Goal: Task Accomplishment & Management: Manage account settings

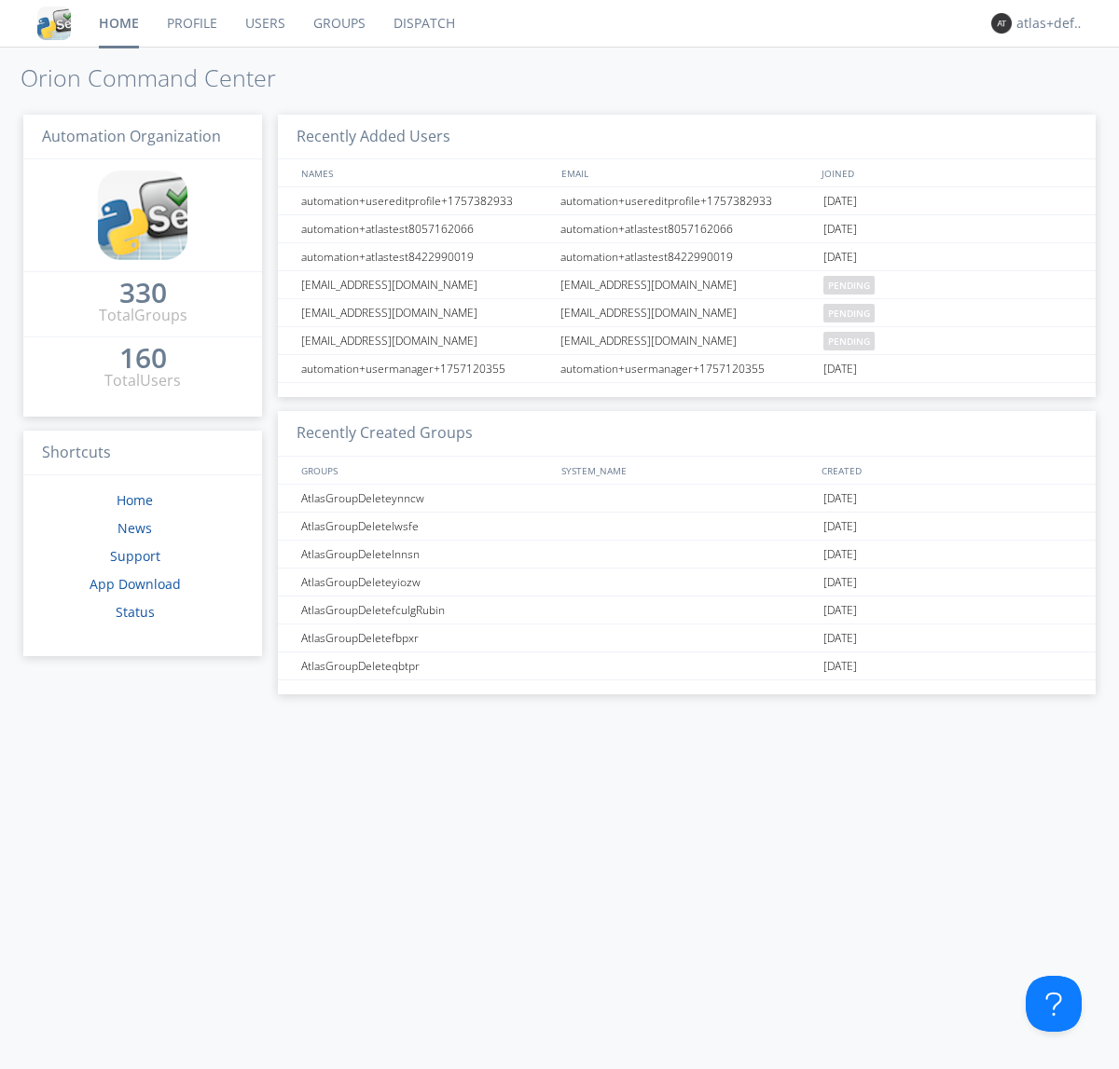
click at [337, 23] on link "Groups" at bounding box center [339, 23] width 80 height 47
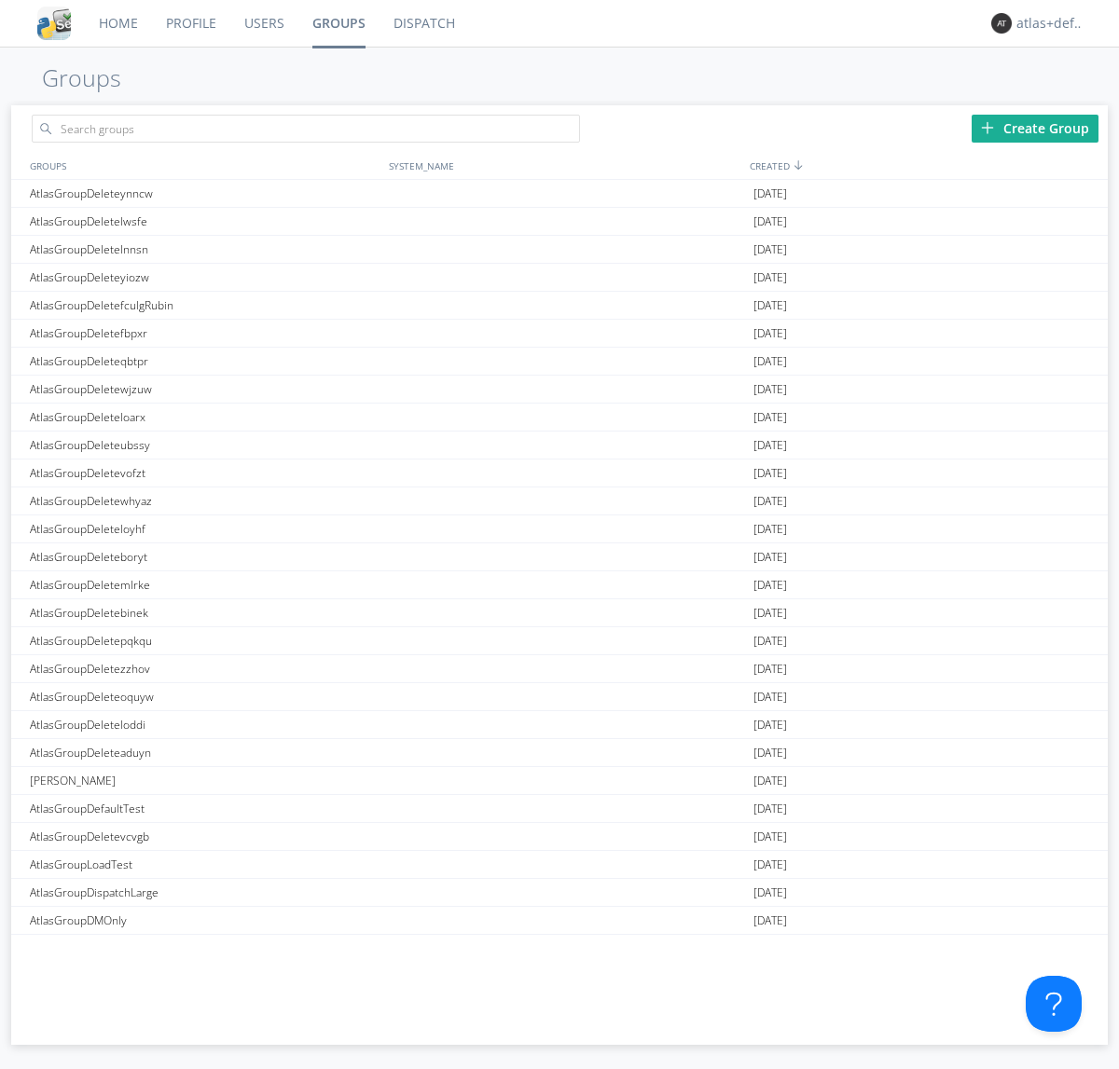
click at [1035, 128] on div "Create Group" at bounding box center [1034, 129] width 127 height 28
click at [337, 23] on link "Groups" at bounding box center [338, 23] width 81 height 47
type input "AtlasGroupDeletemutjv"
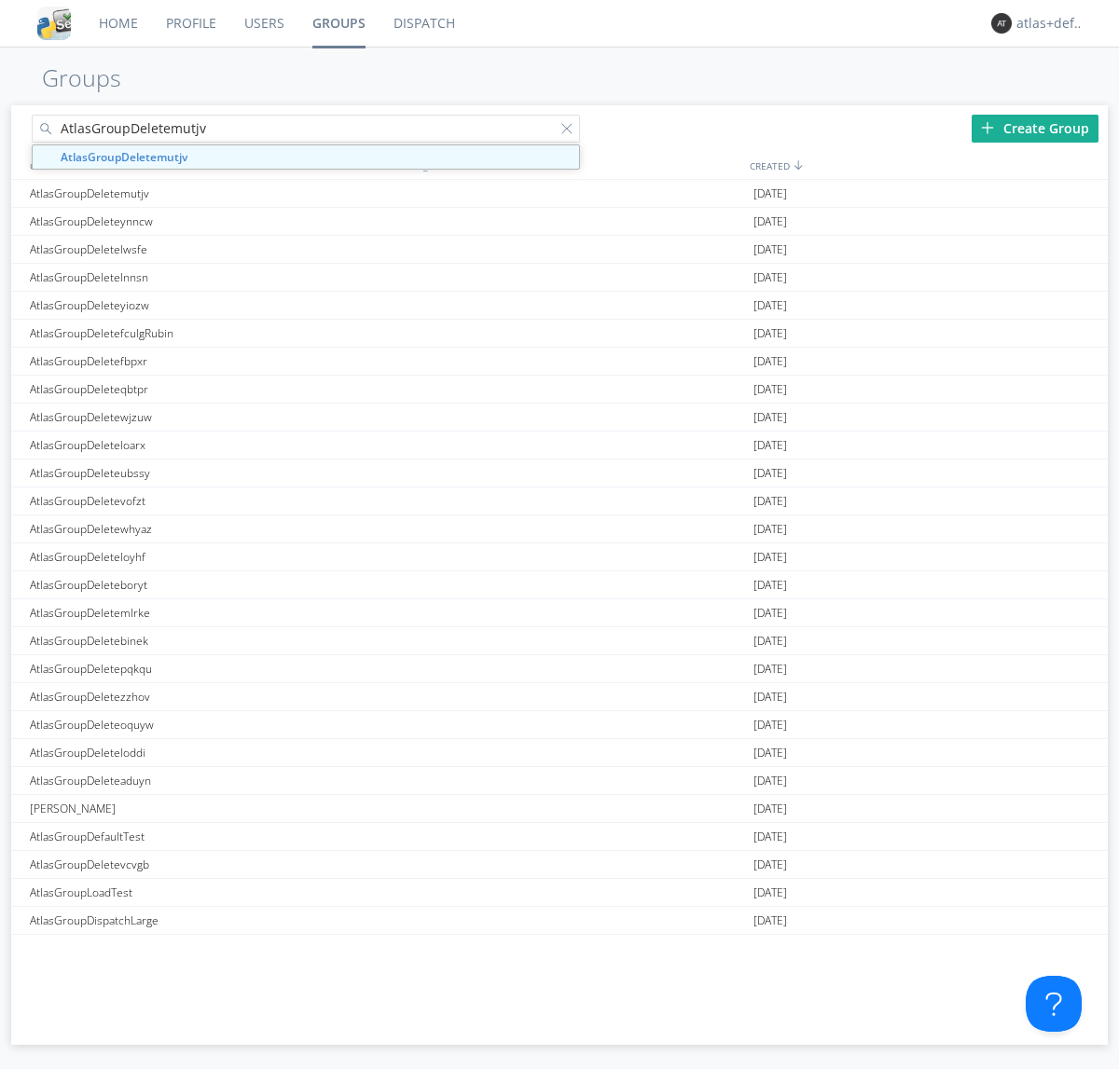
click at [263, 23] on link "Users" at bounding box center [264, 23] width 68 height 47
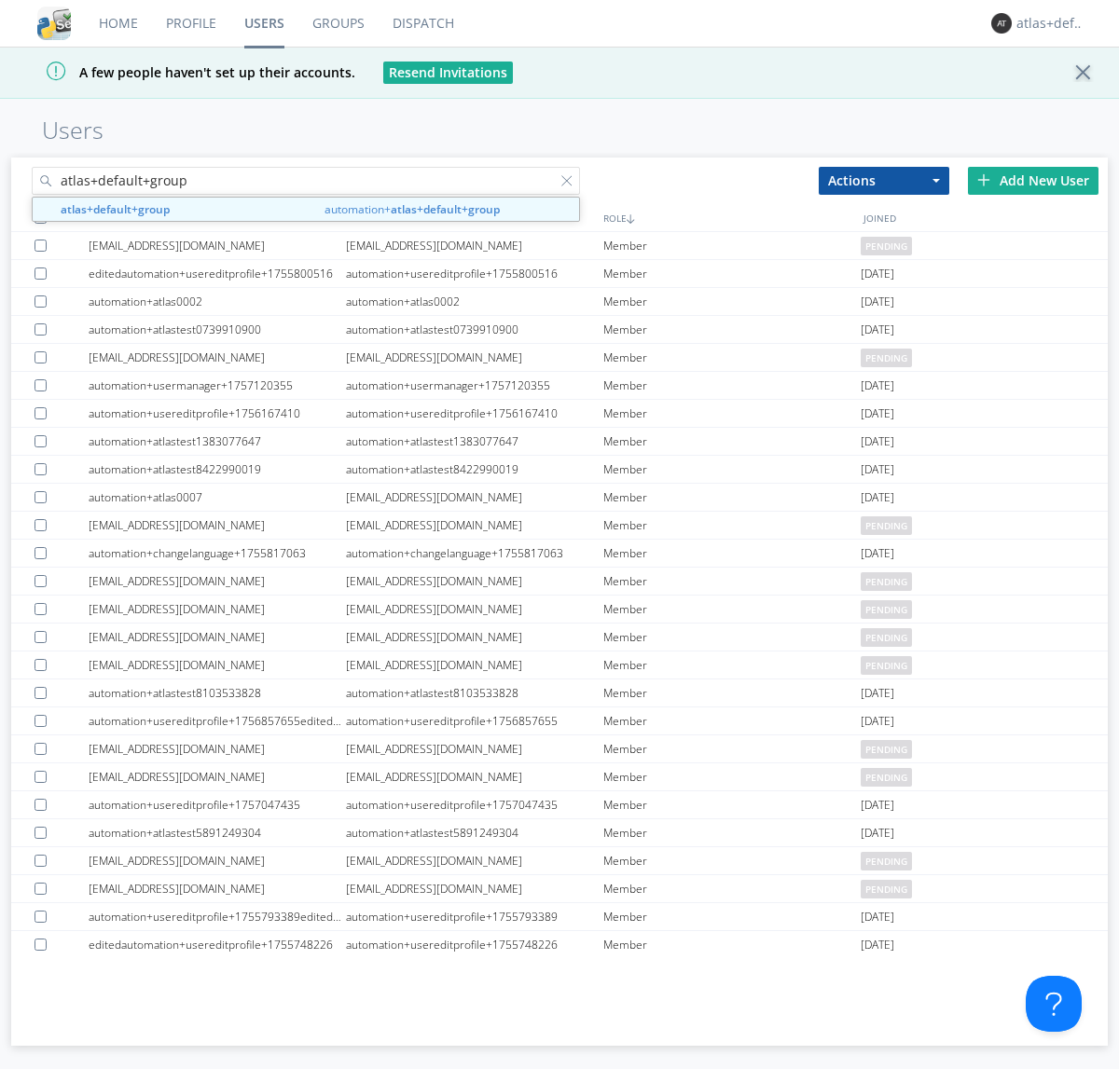
type input "atlas+default+group"
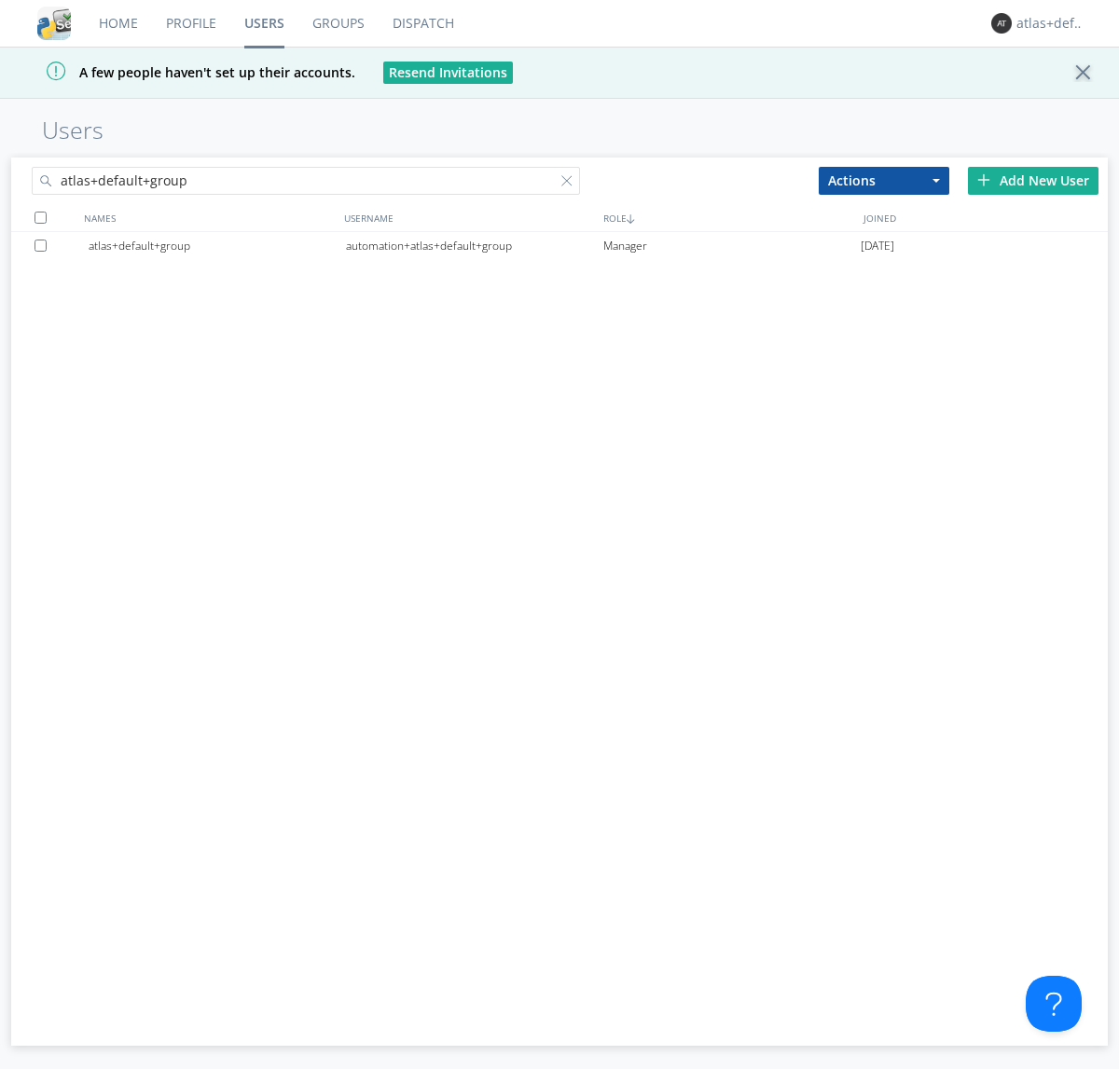
click at [474, 245] on div "automation+atlas+default+group" at bounding box center [474, 246] width 257 height 28
click at [421, 23] on link "Dispatch" at bounding box center [423, 23] width 89 height 47
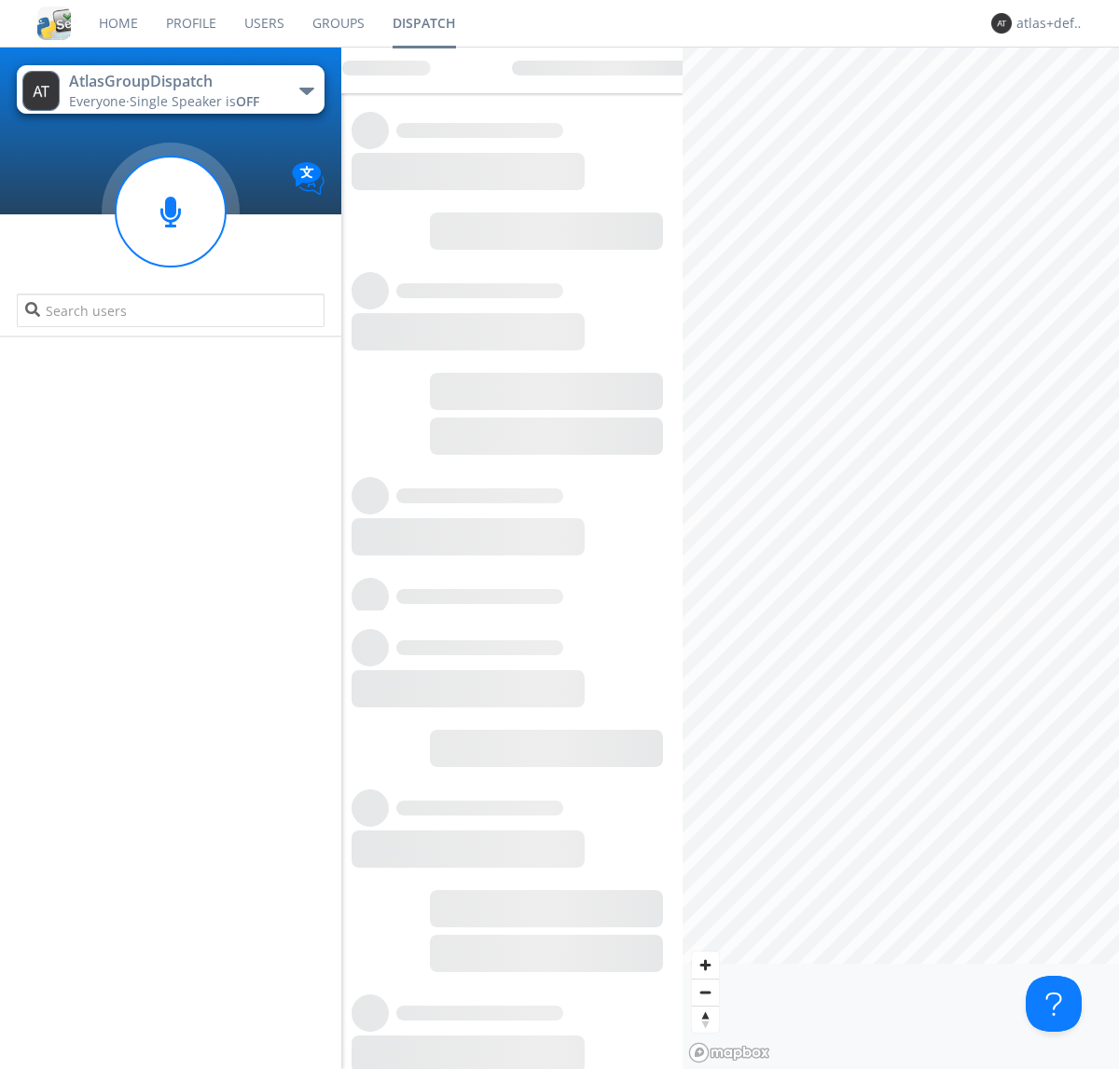
click at [263, 23] on link "Users" at bounding box center [264, 23] width 68 height 47
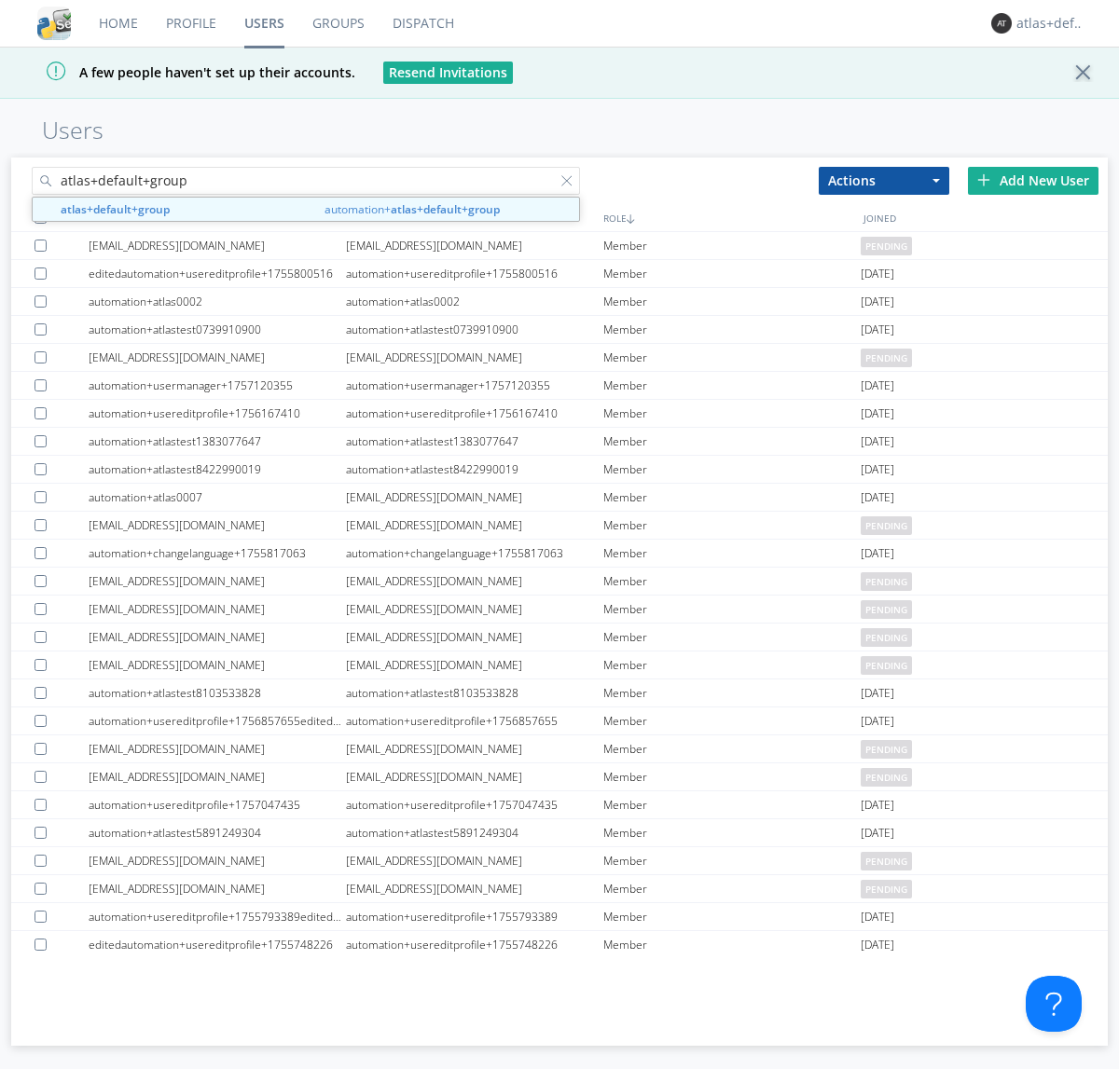
type input "atlas+default+group"
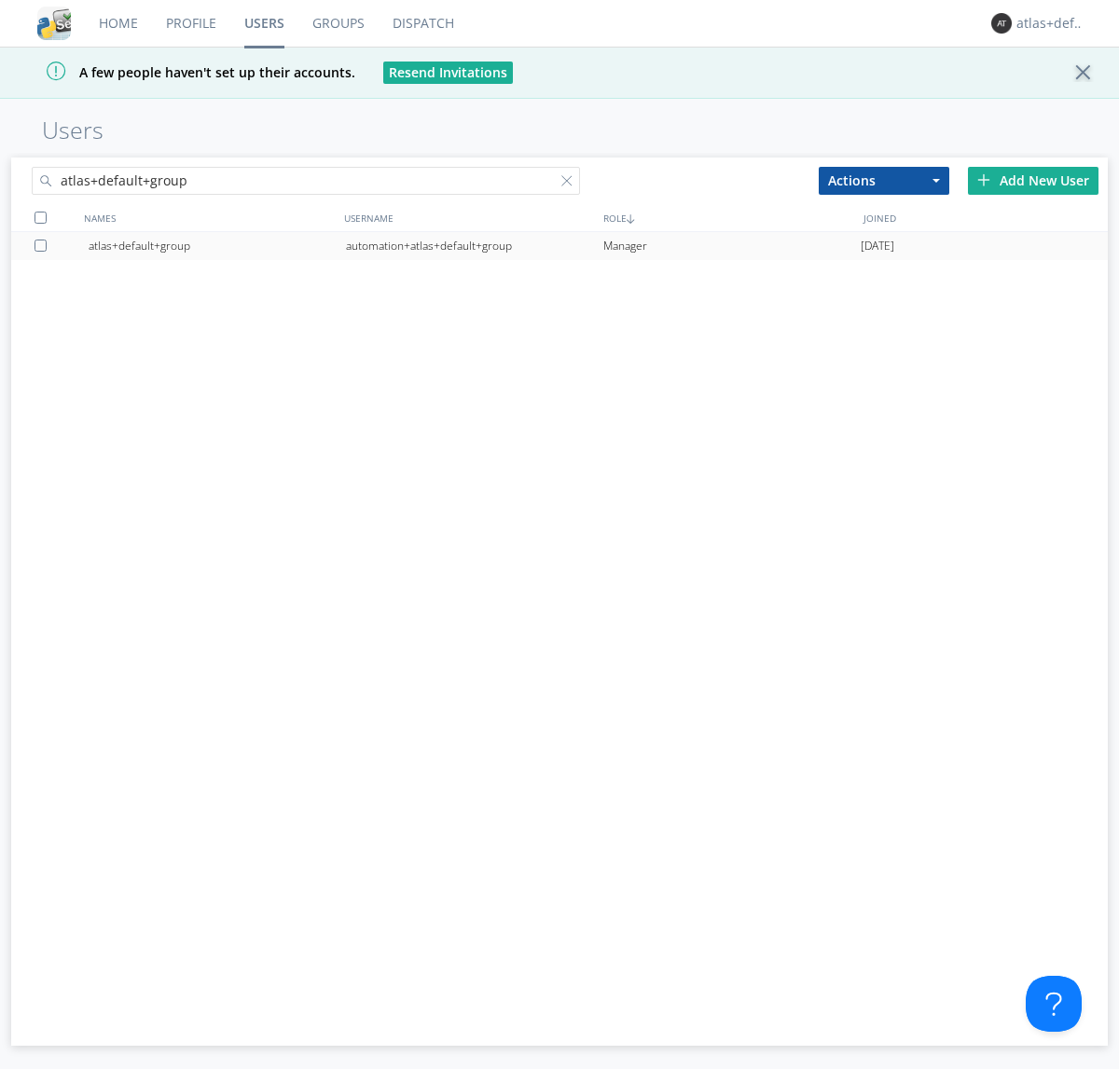
click at [474, 245] on div "automation+atlas+default+group" at bounding box center [474, 246] width 257 height 28
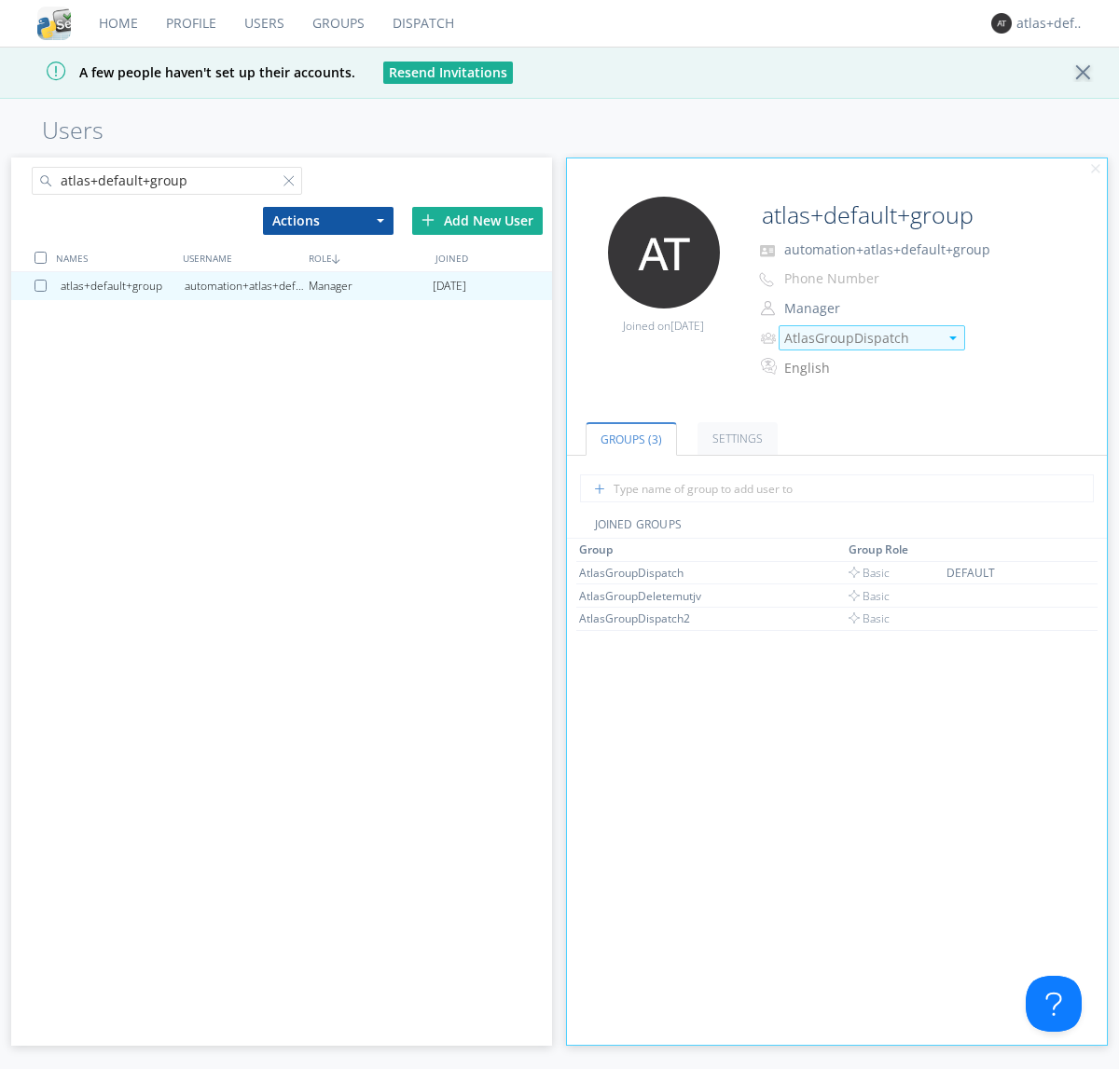
click at [952, 337] on img at bounding box center [952, 339] width 7 height 4
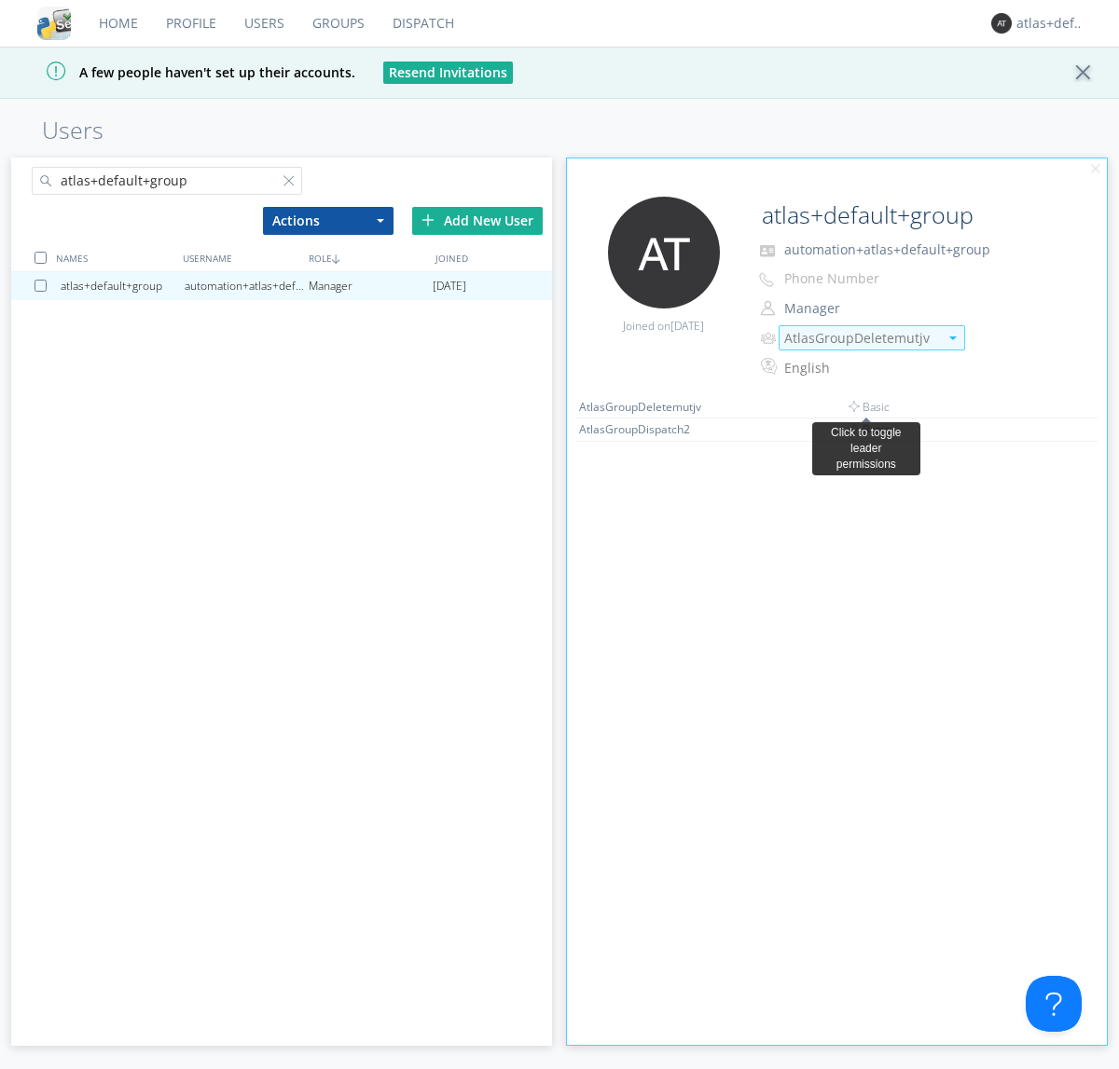
click at [421, 23] on link "Dispatch" at bounding box center [423, 23] width 89 height 47
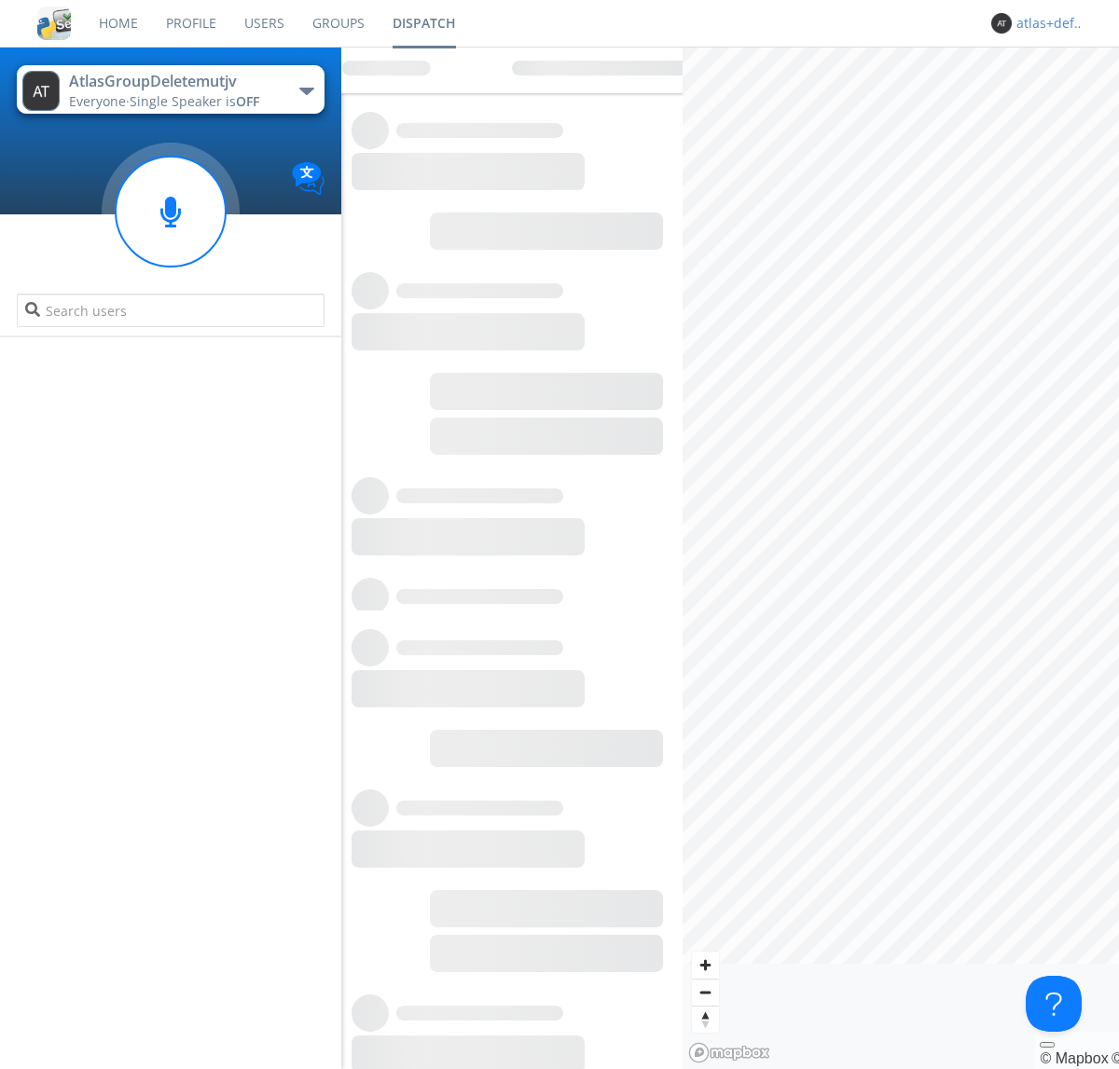
click at [1046, 23] on div "atlas+default+group" at bounding box center [1051, 23] width 70 height 19
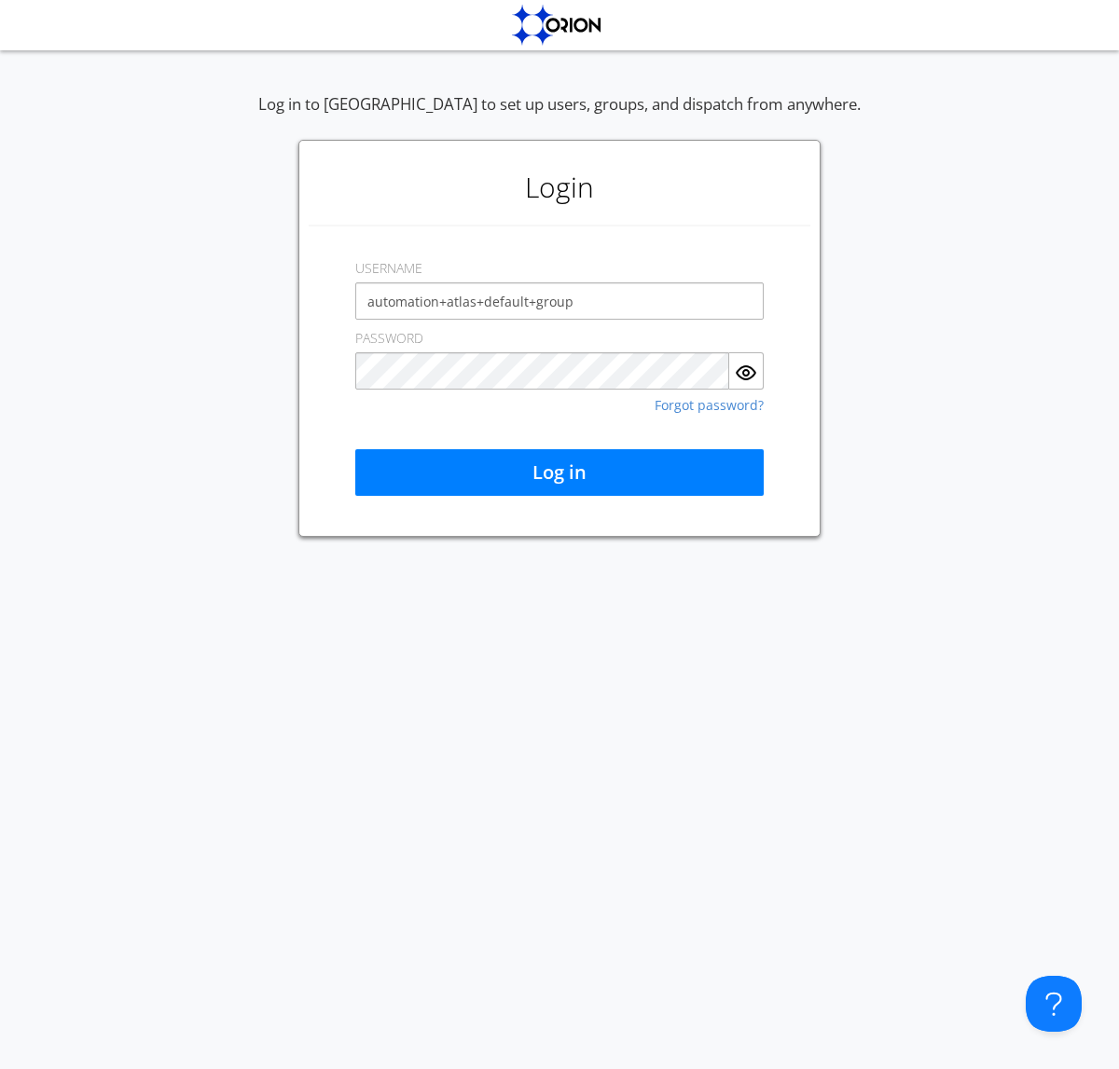
type input "automation+atlas+default+group"
click at [559, 473] on button "Log in" at bounding box center [559, 472] width 408 height 47
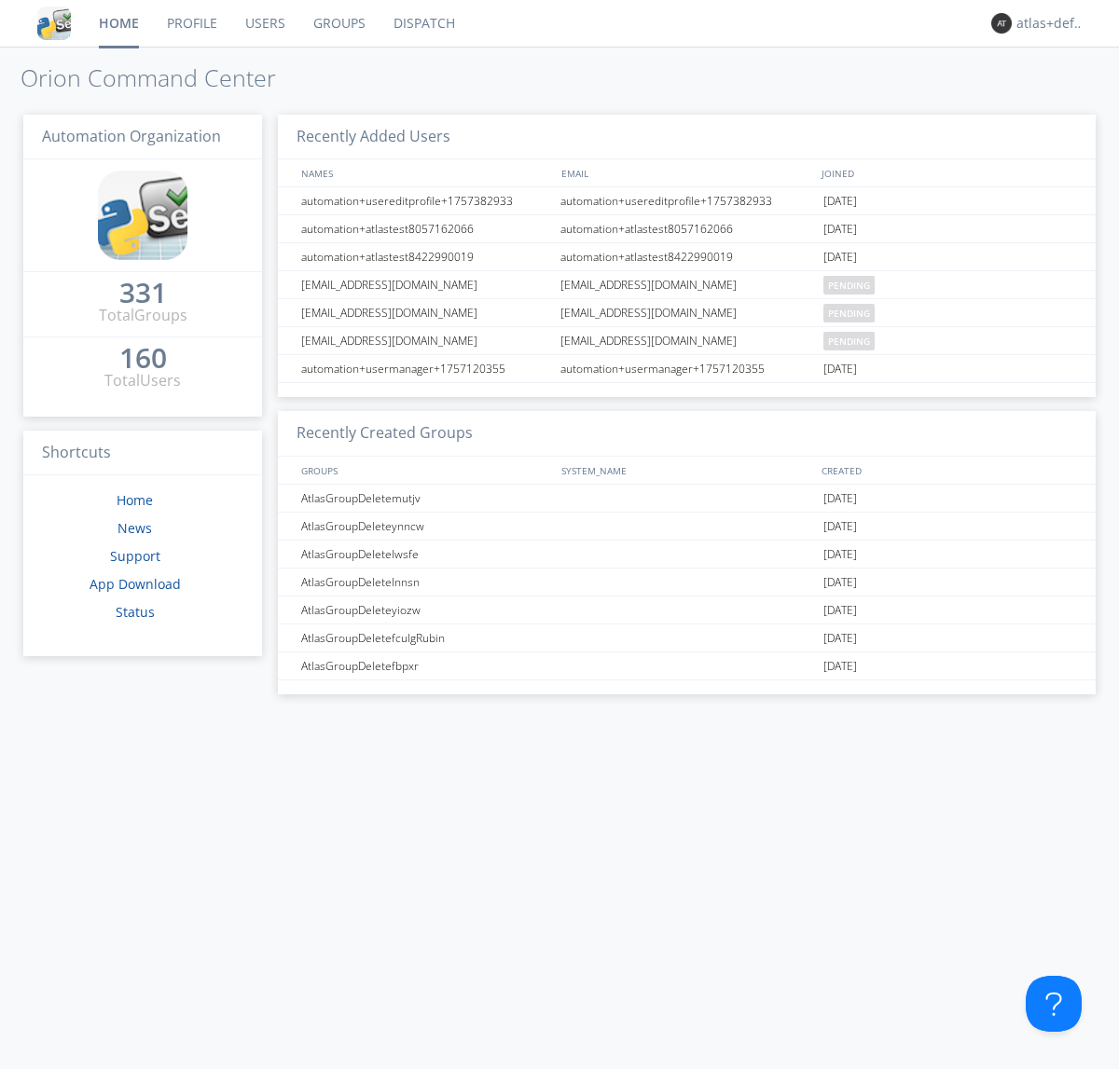
click at [422, 23] on link "Dispatch" at bounding box center [423, 23] width 89 height 47
click at [263, 23] on link "Users" at bounding box center [265, 23] width 68 height 47
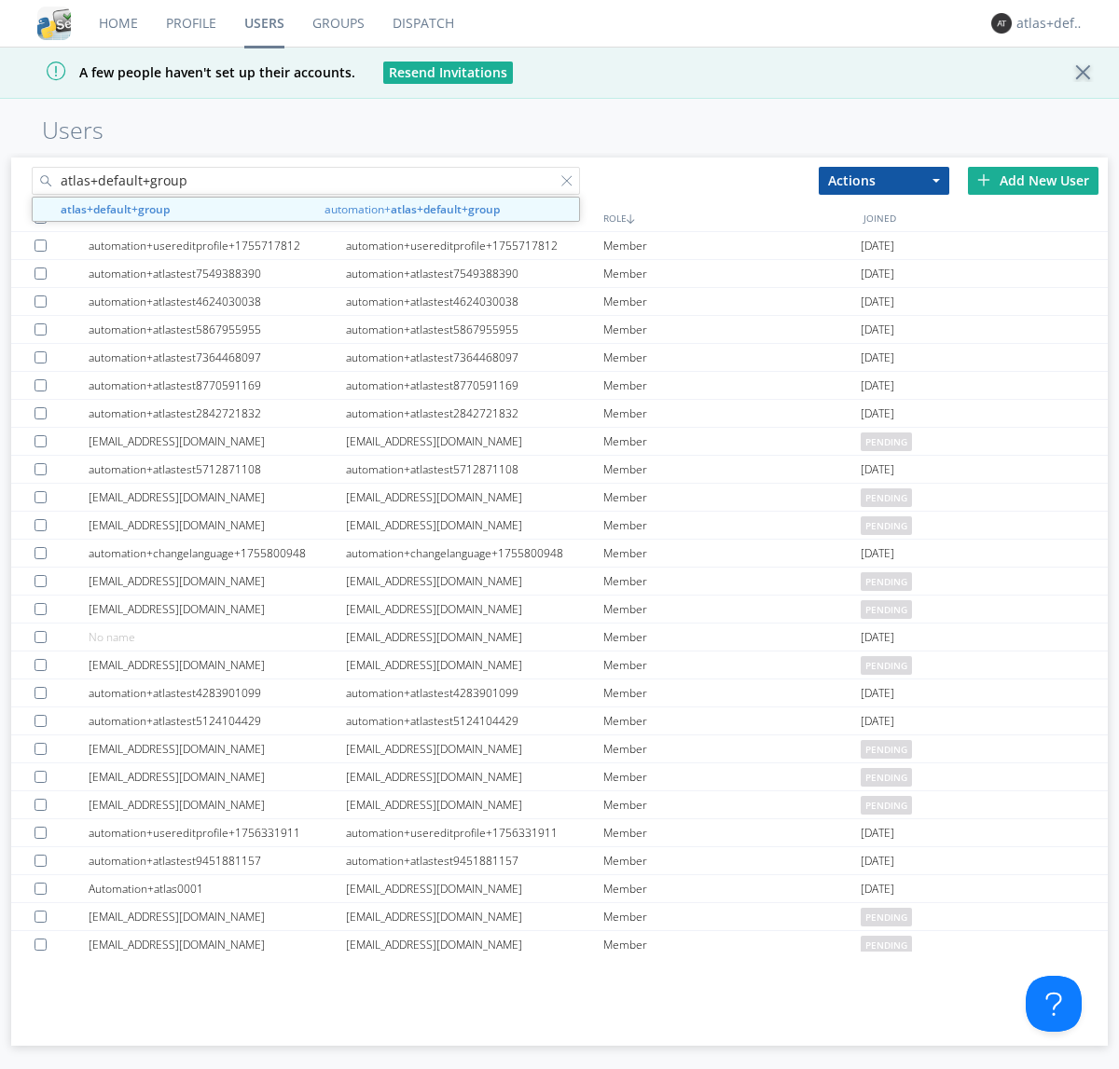
type input "atlas+default+group"
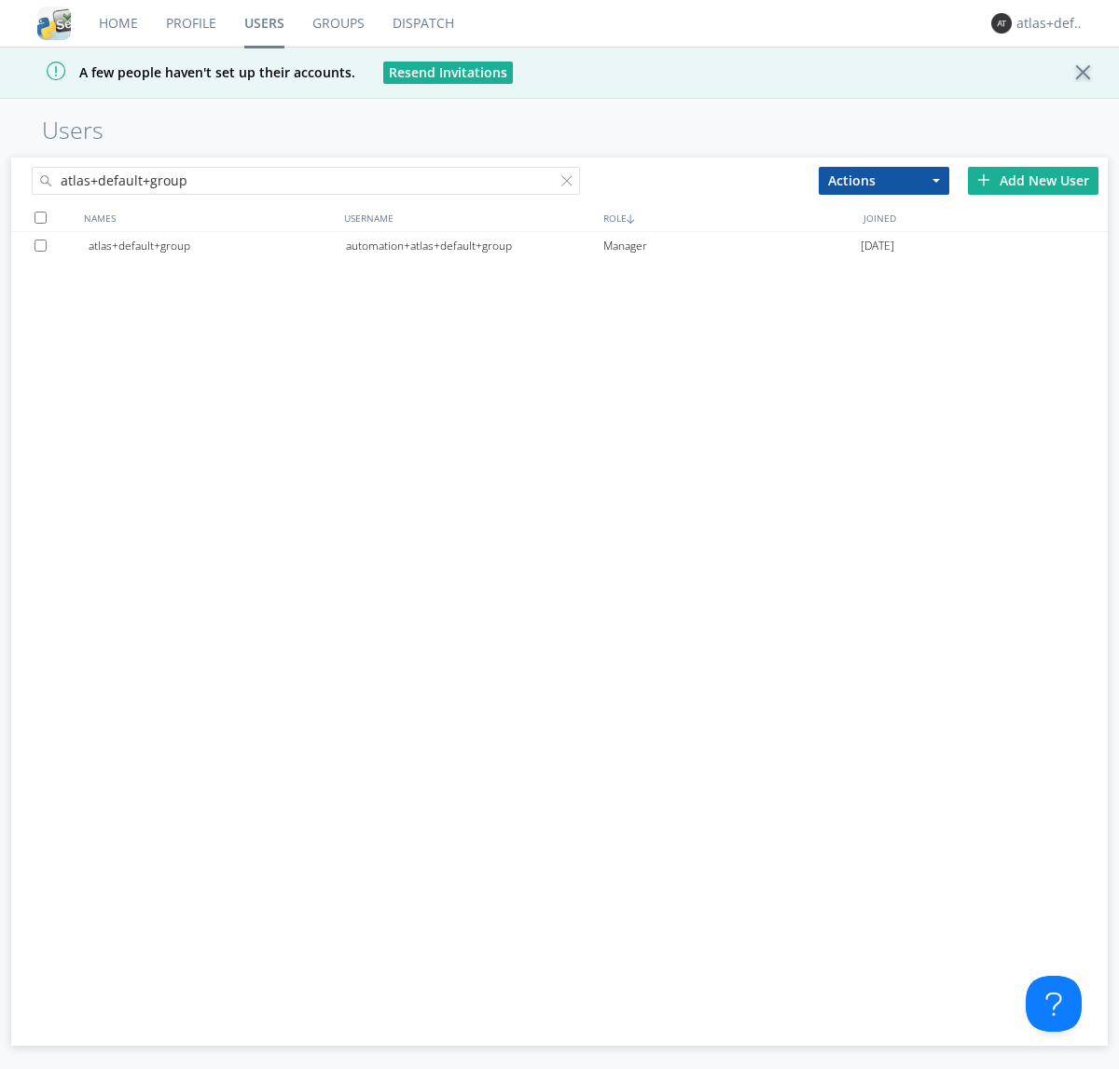
click at [474, 245] on div "automation+atlas+default+group" at bounding box center [474, 246] width 257 height 28
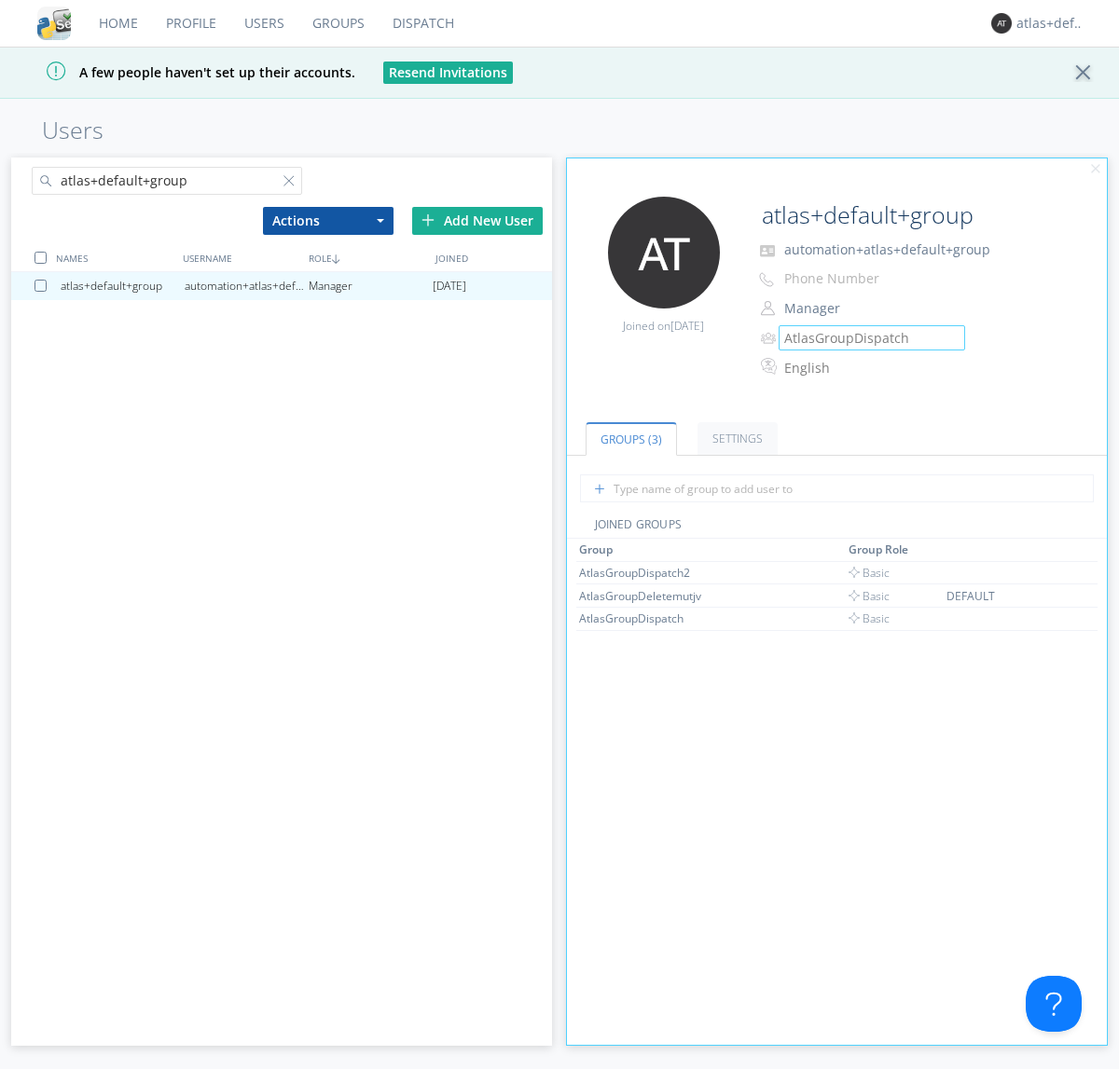
click at [337, 23] on link "Groups" at bounding box center [338, 23] width 80 height 47
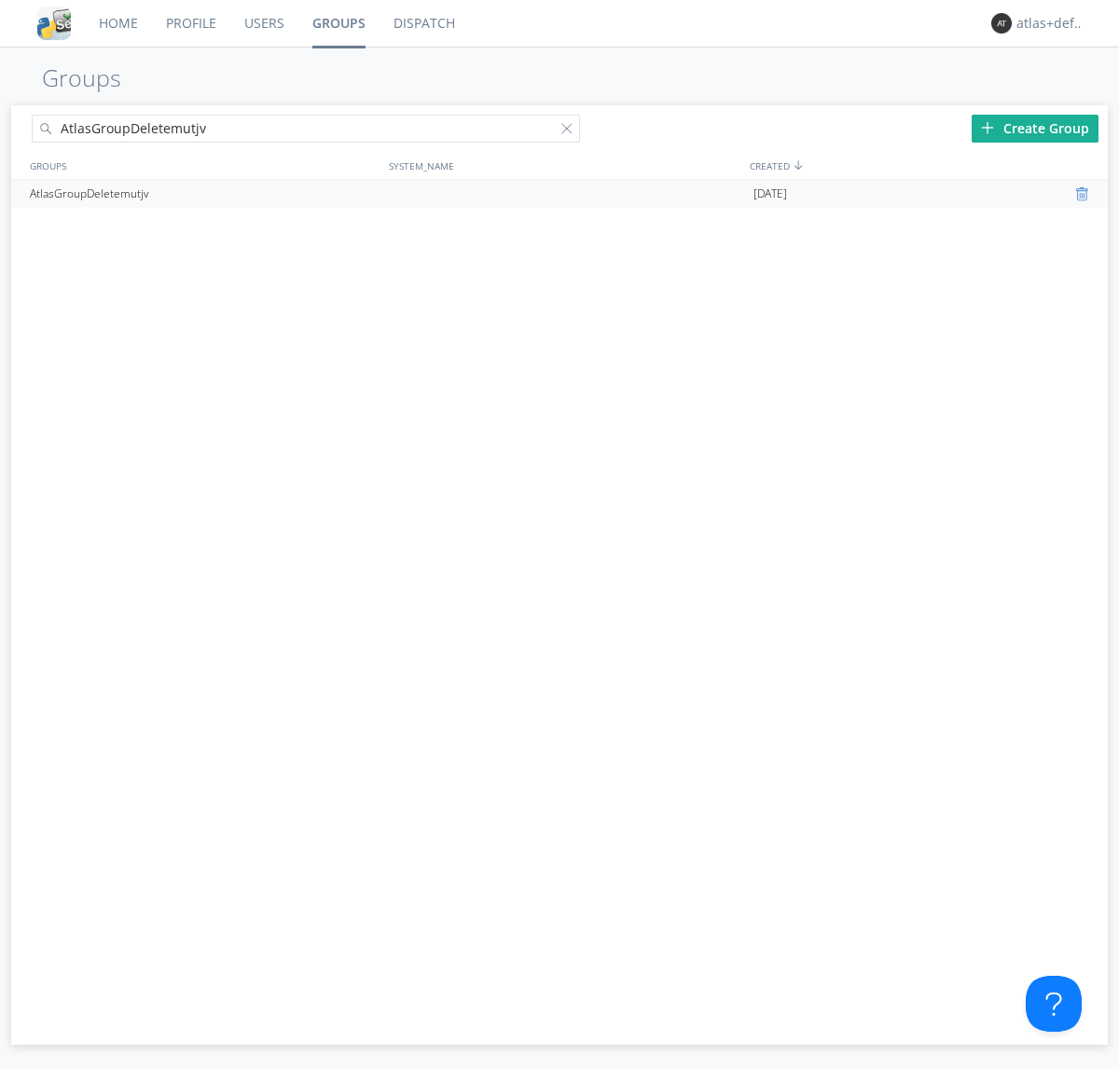
type input "AtlasGroupDeletemutjv"
click at [1083, 194] on div at bounding box center [1084, 193] width 19 height 15
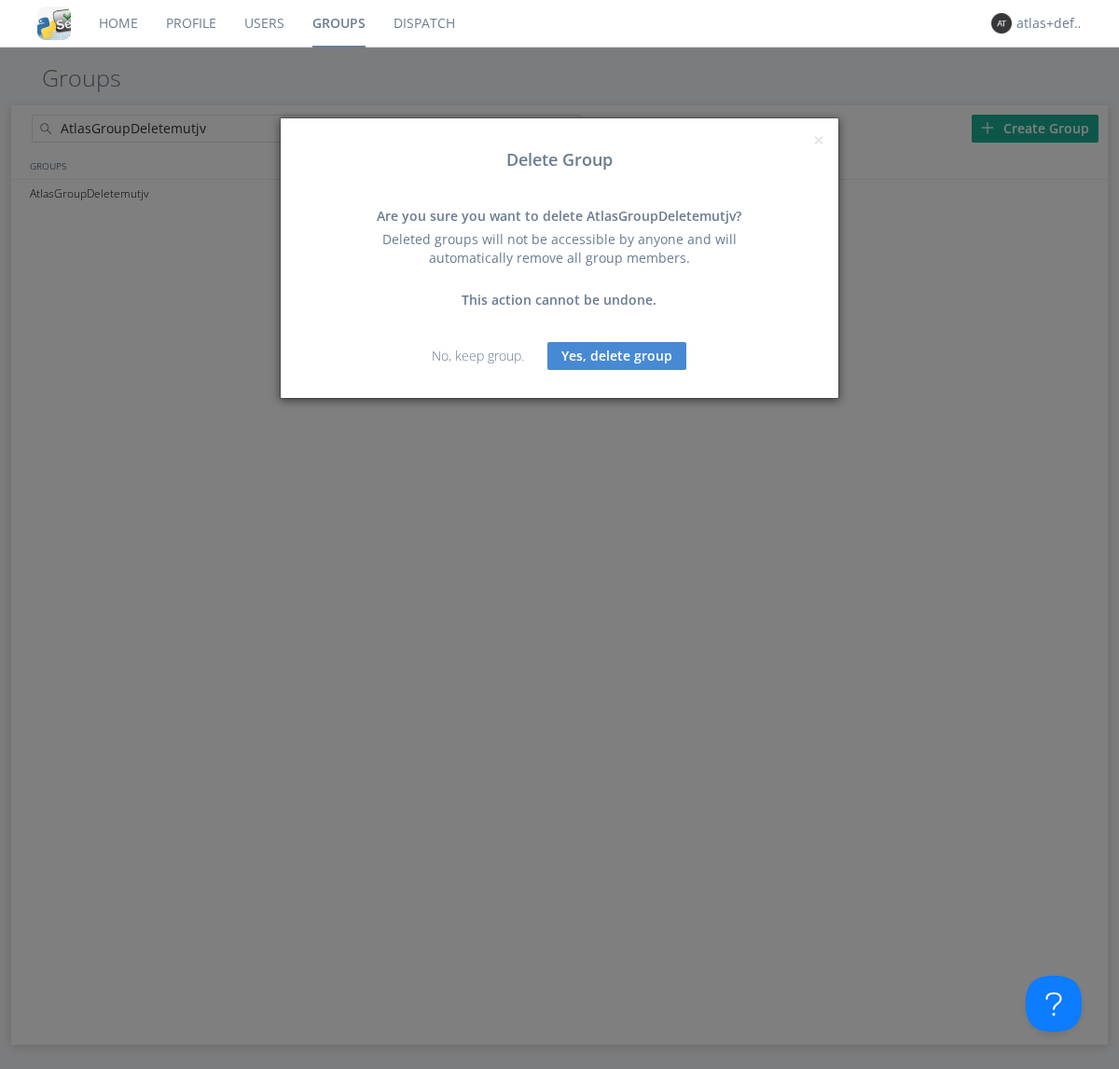
click at [617, 355] on button "Yes, delete group" at bounding box center [616, 356] width 139 height 28
